Goal: Navigation & Orientation: Go to known website

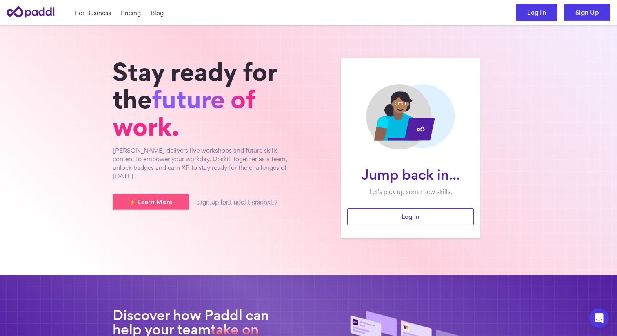
click at [528, 8] on link "Log In" at bounding box center [537, 12] width 42 height 17
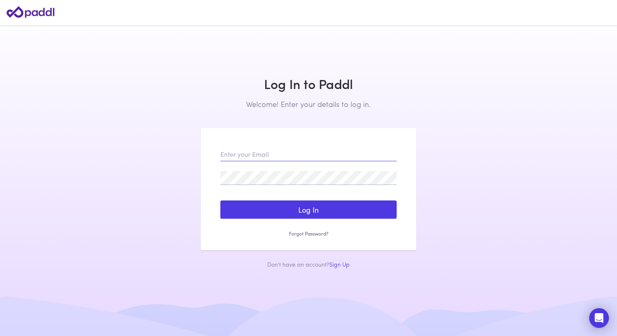
click at [220, 171] on div at bounding box center [220, 171] width 0 height 0
type input "community+demomanager@paddl.com"
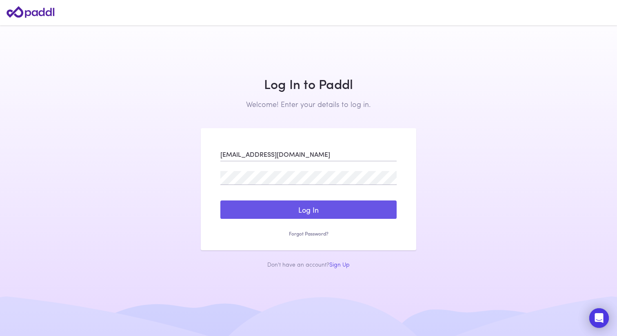
click at [311, 213] on button "Log In" at bounding box center [308, 209] width 176 height 19
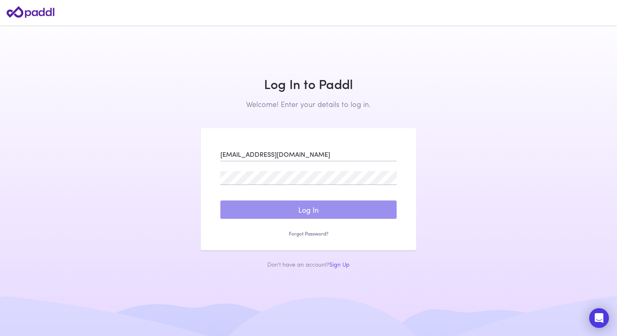
scroll to position [0, 0]
